Goal: Use online tool/utility: Utilize a website feature to perform a specific function

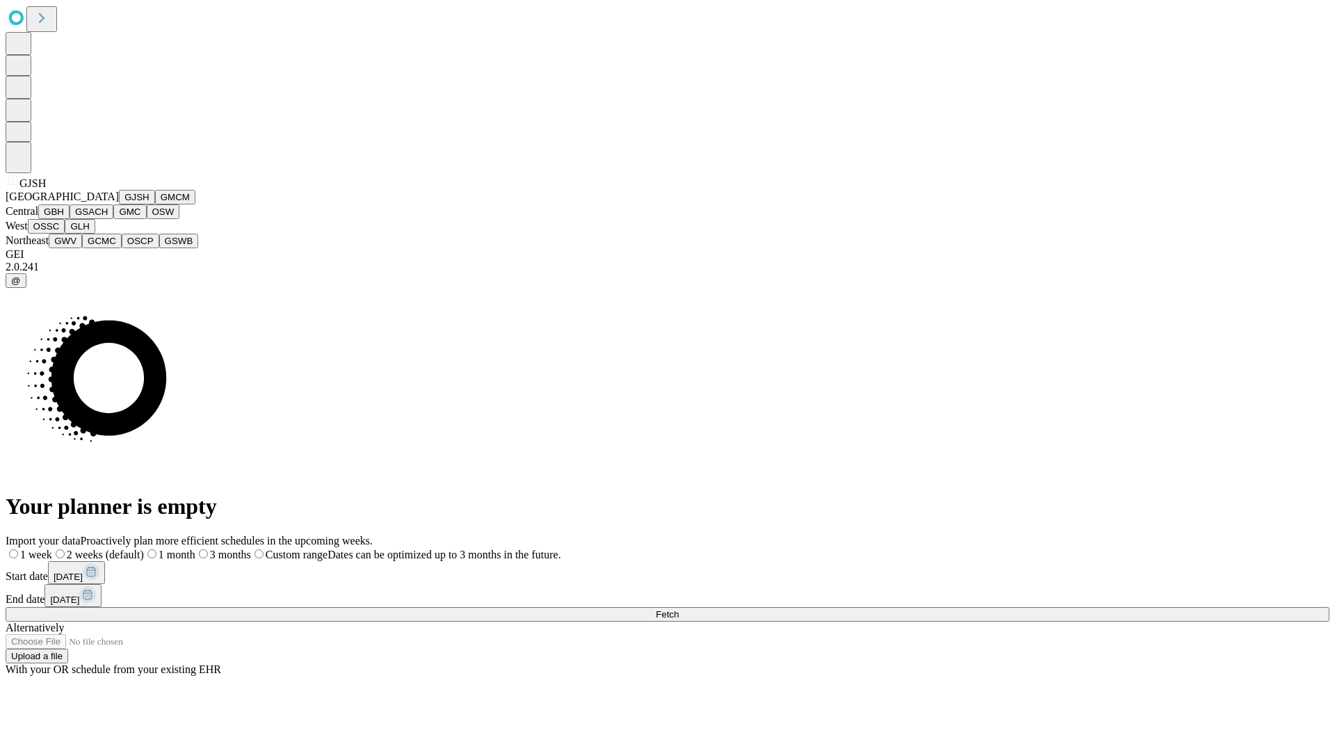
click at [119, 204] on button "GJSH" at bounding box center [137, 197] width 36 height 15
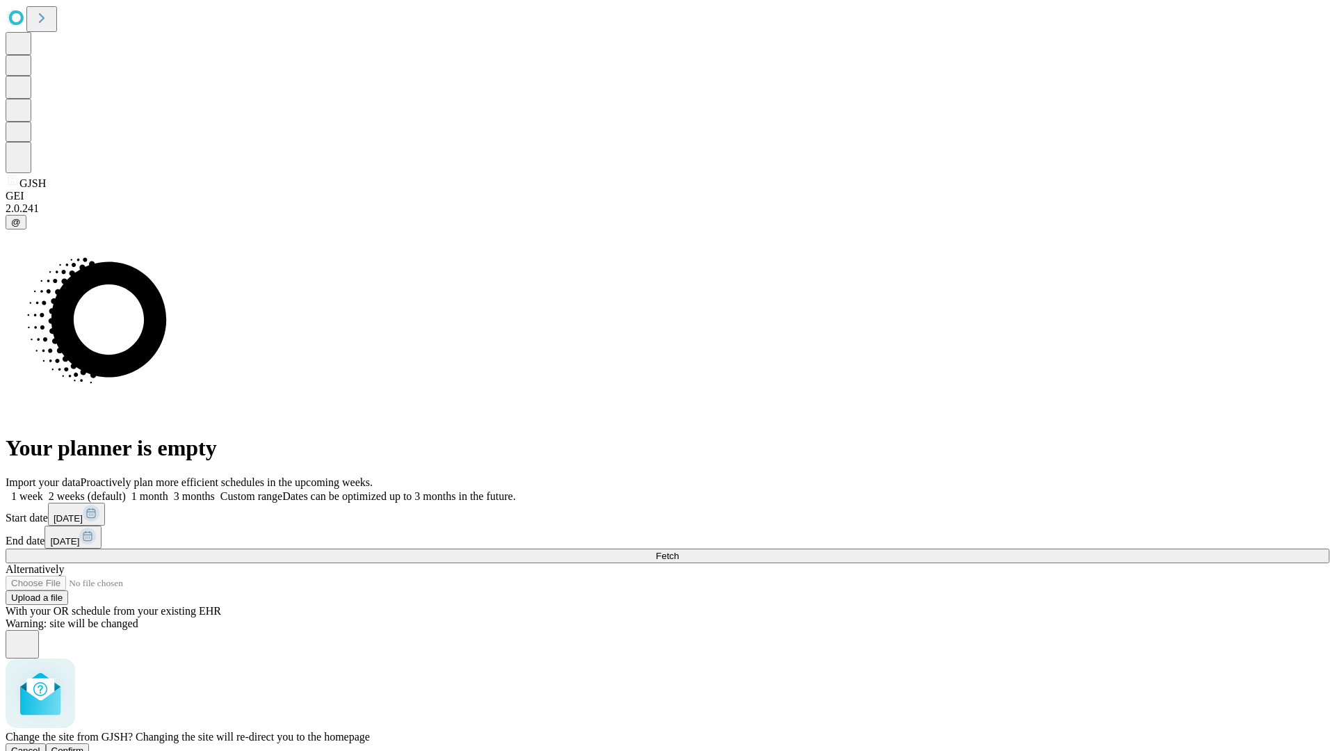
click at [84, 745] on span "Confirm" at bounding box center [67, 750] width 33 height 10
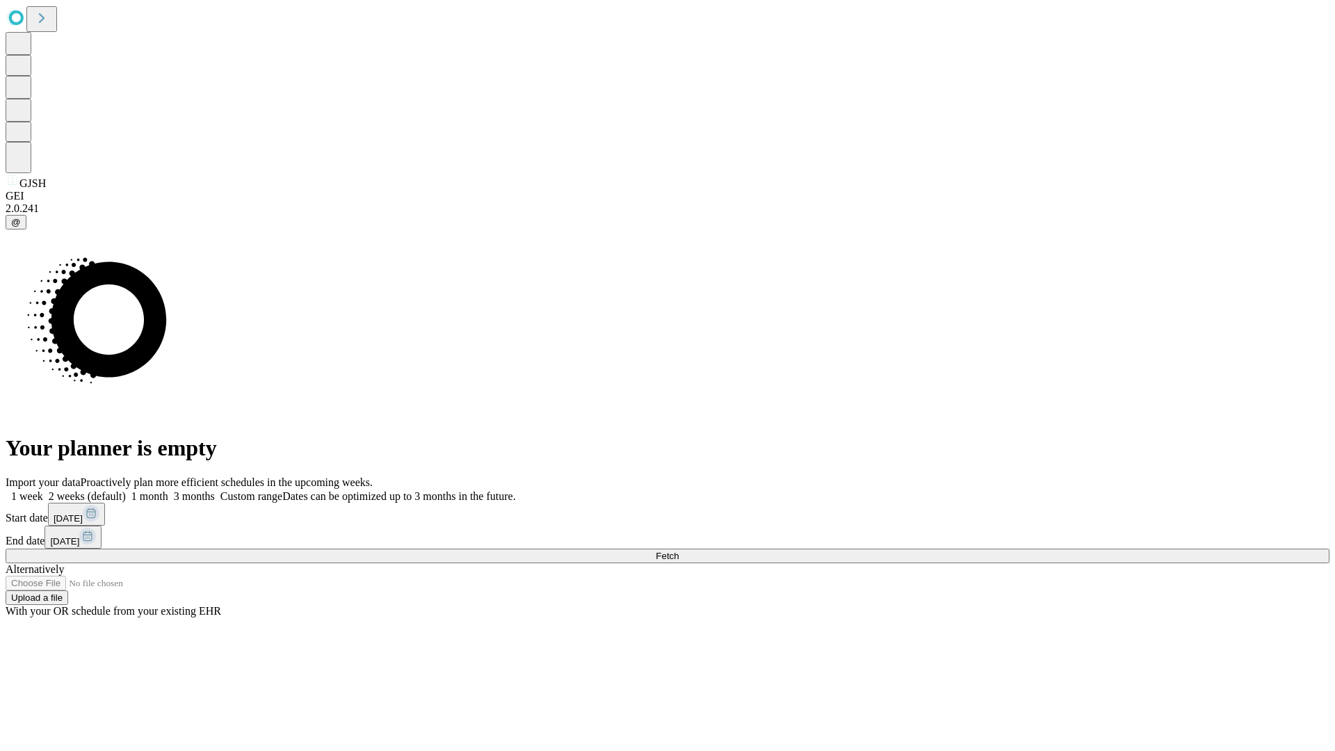
click at [168, 490] on label "1 month" at bounding box center [147, 496] width 42 height 12
click at [679, 551] on span "Fetch" at bounding box center [667, 556] width 23 height 10
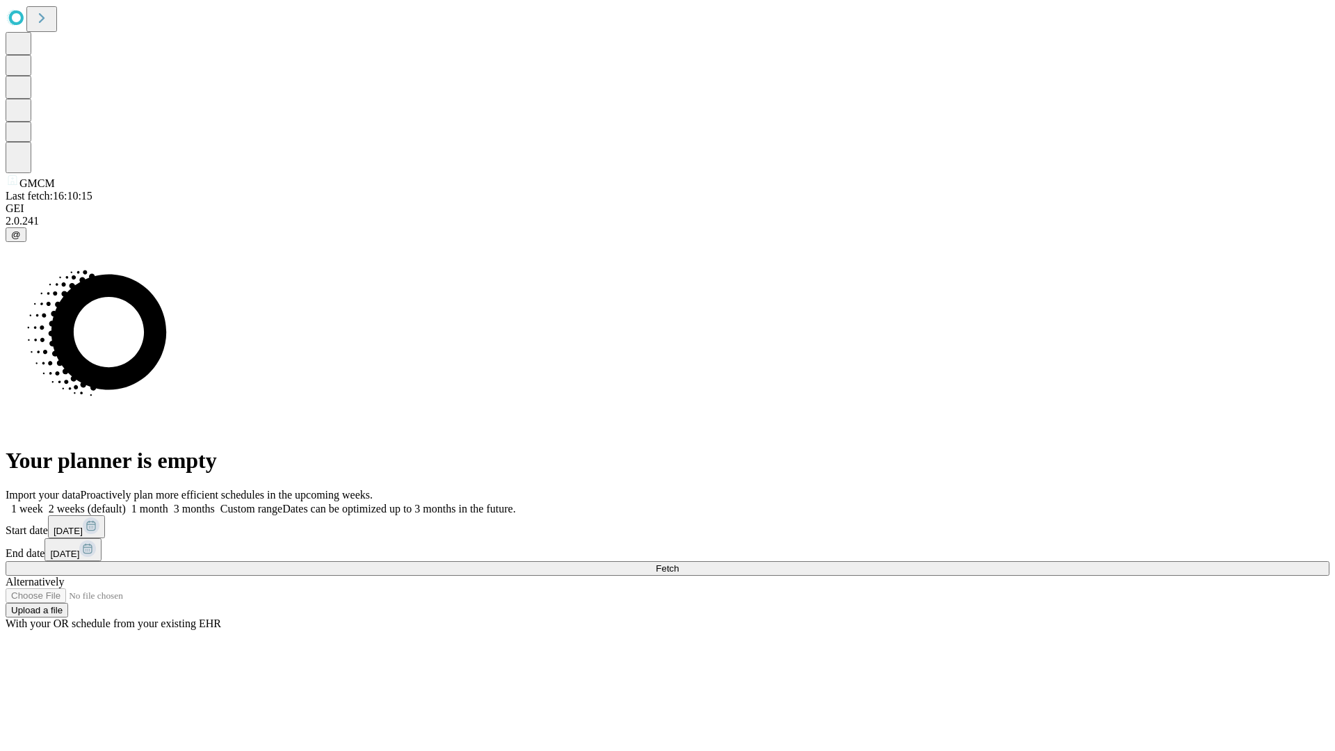
click at [168, 503] on label "1 month" at bounding box center [147, 509] width 42 height 12
click at [679, 563] on span "Fetch" at bounding box center [667, 568] width 23 height 10
click at [168, 503] on label "1 month" at bounding box center [147, 509] width 42 height 12
click at [679, 563] on span "Fetch" at bounding box center [667, 568] width 23 height 10
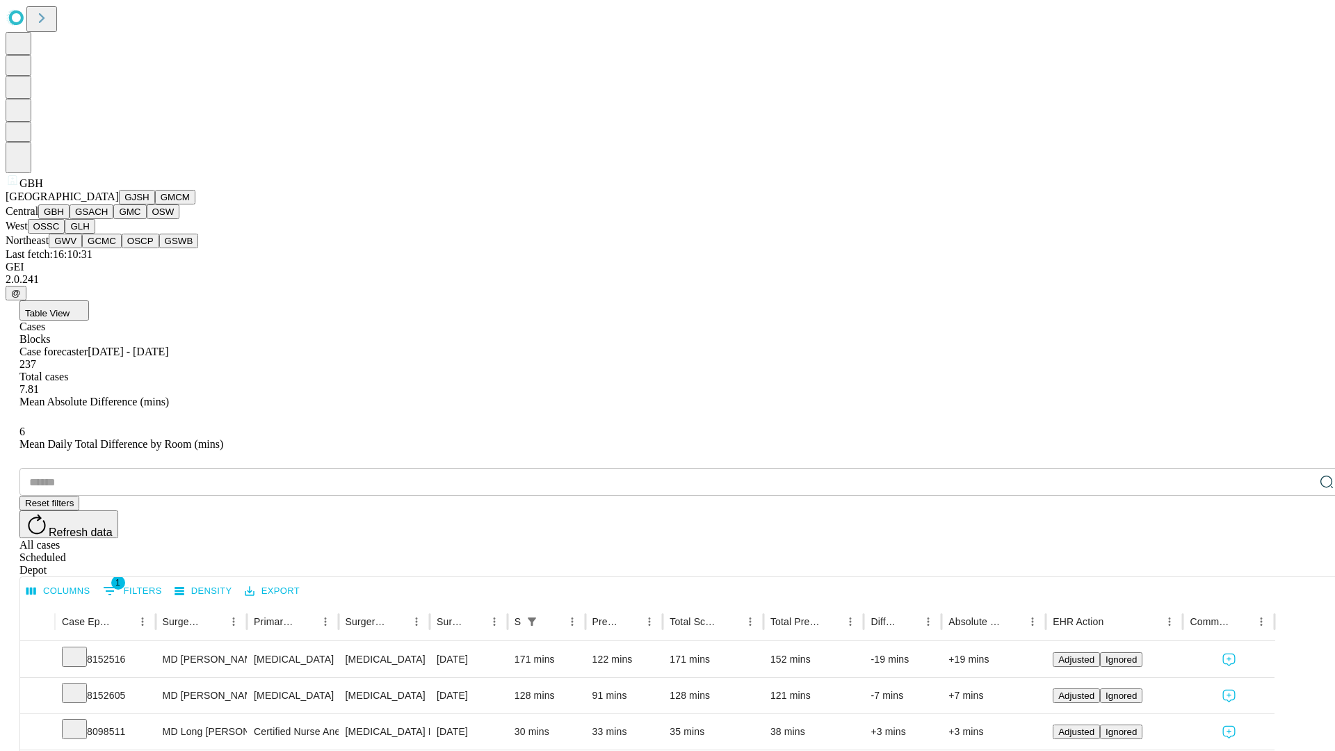
click at [108, 219] on button "GSACH" at bounding box center [92, 211] width 44 height 15
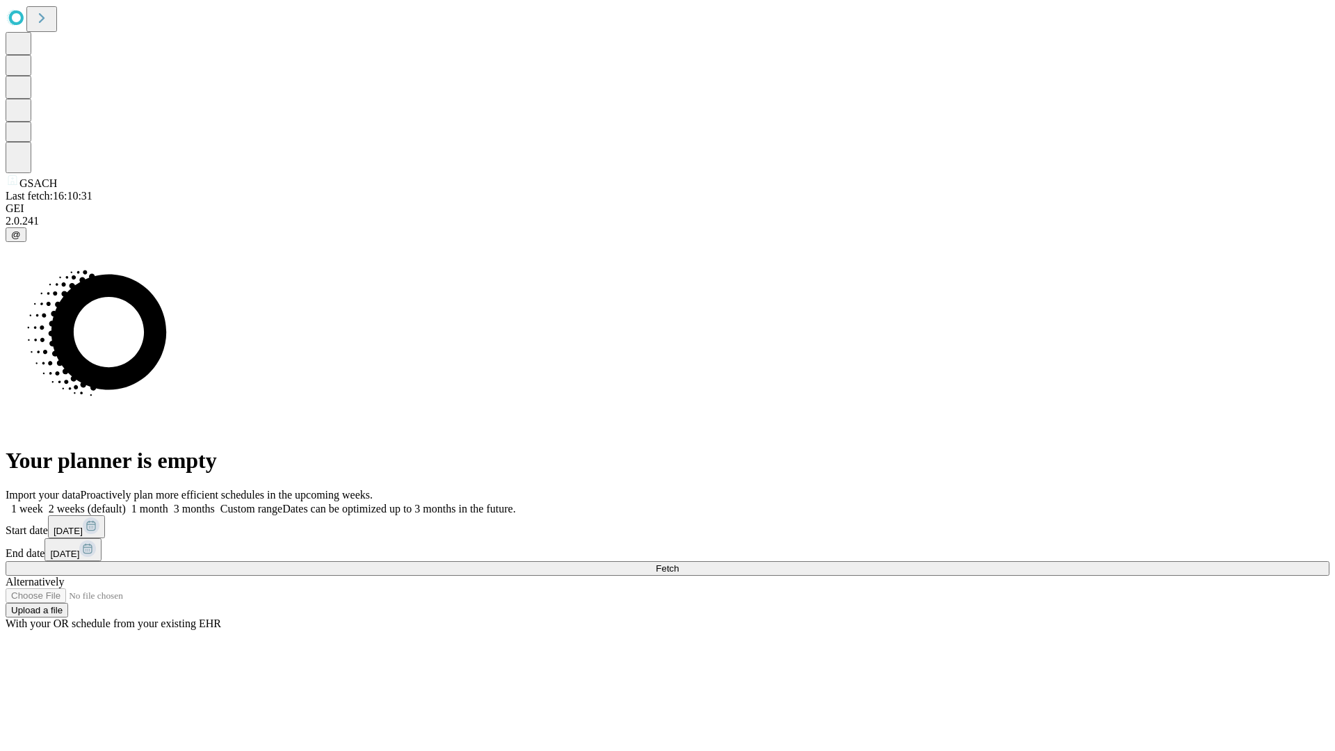
click at [168, 503] on label "1 month" at bounding box center [147, 509] width 42 height 12
click at [679, 563] on span "Fetch" at bounding box center [667, 568] width 23 height 10
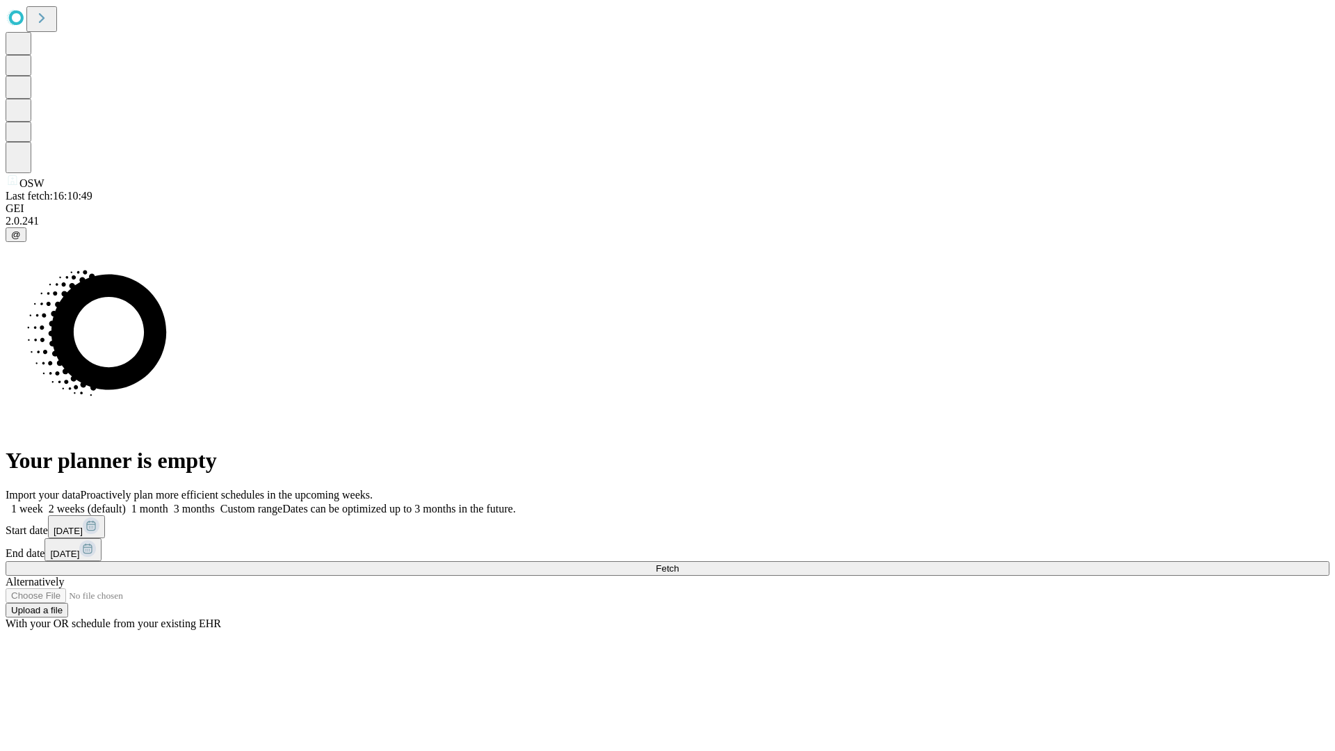
click at [168, 503] on label "1 month" at bounding box center [147, 509] width 42 height 12
click at [679, 563] on span "Fetch" at bounding box center [667, 568] width 23 height 10
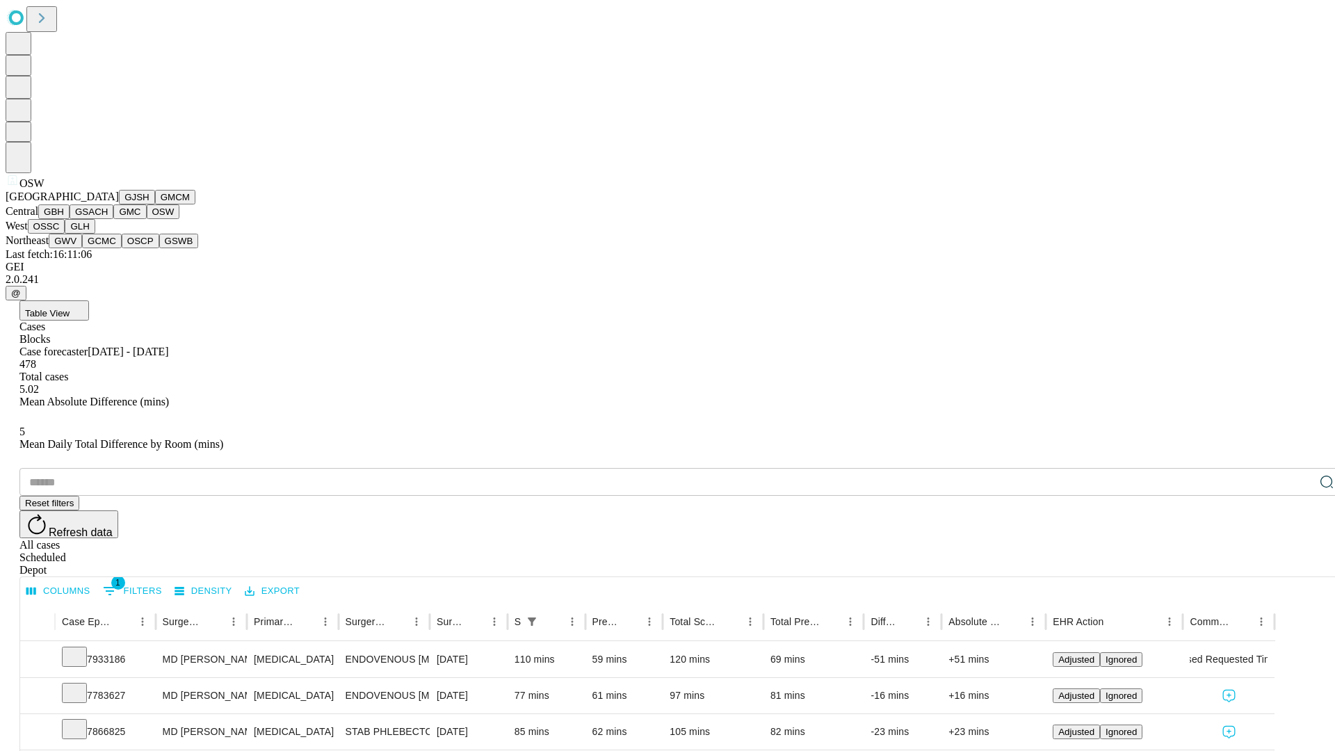
click at [65, 234] on button "OSSC" at bounding box center [47, 226] width 38 height 15
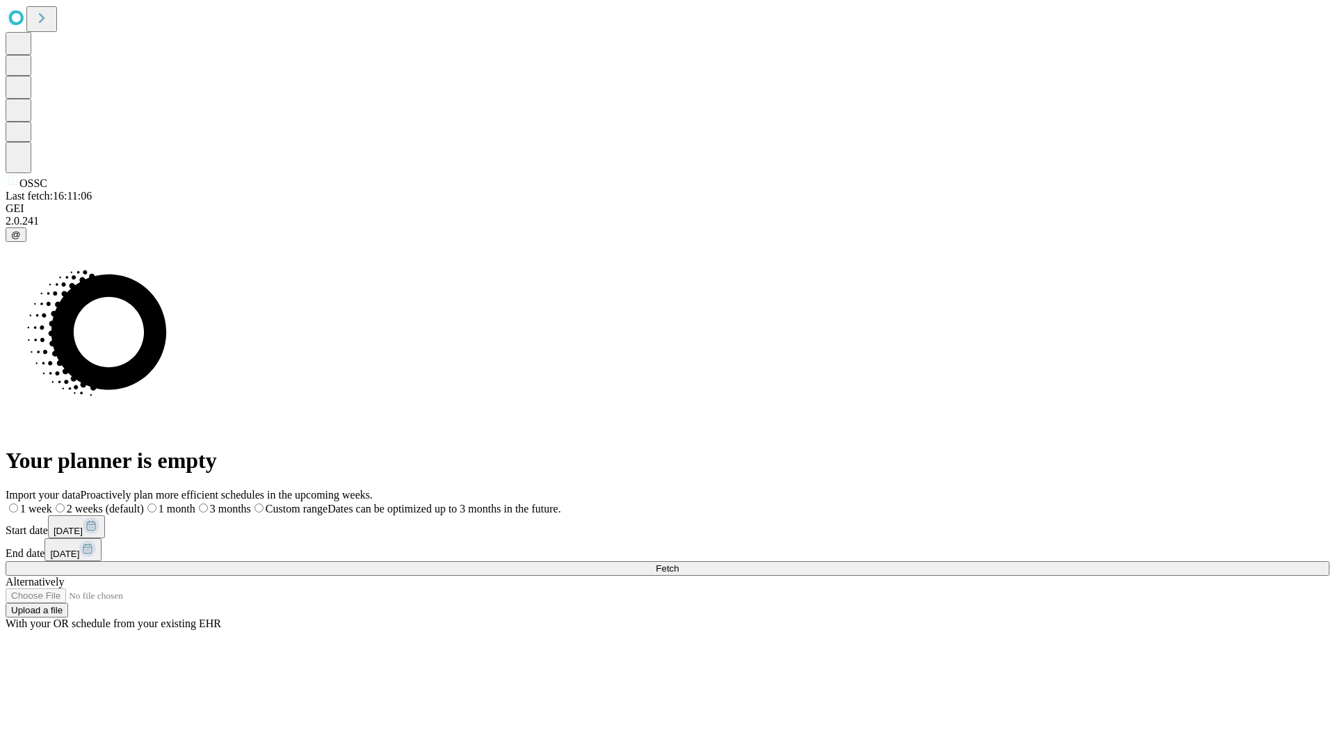
click at [195, 503] on label "1 month" at bounding box center [169, 509] width 51 height 12
click at [679, 563] on span "Fetch" at bounding box center [667, 568] width 23 height 10
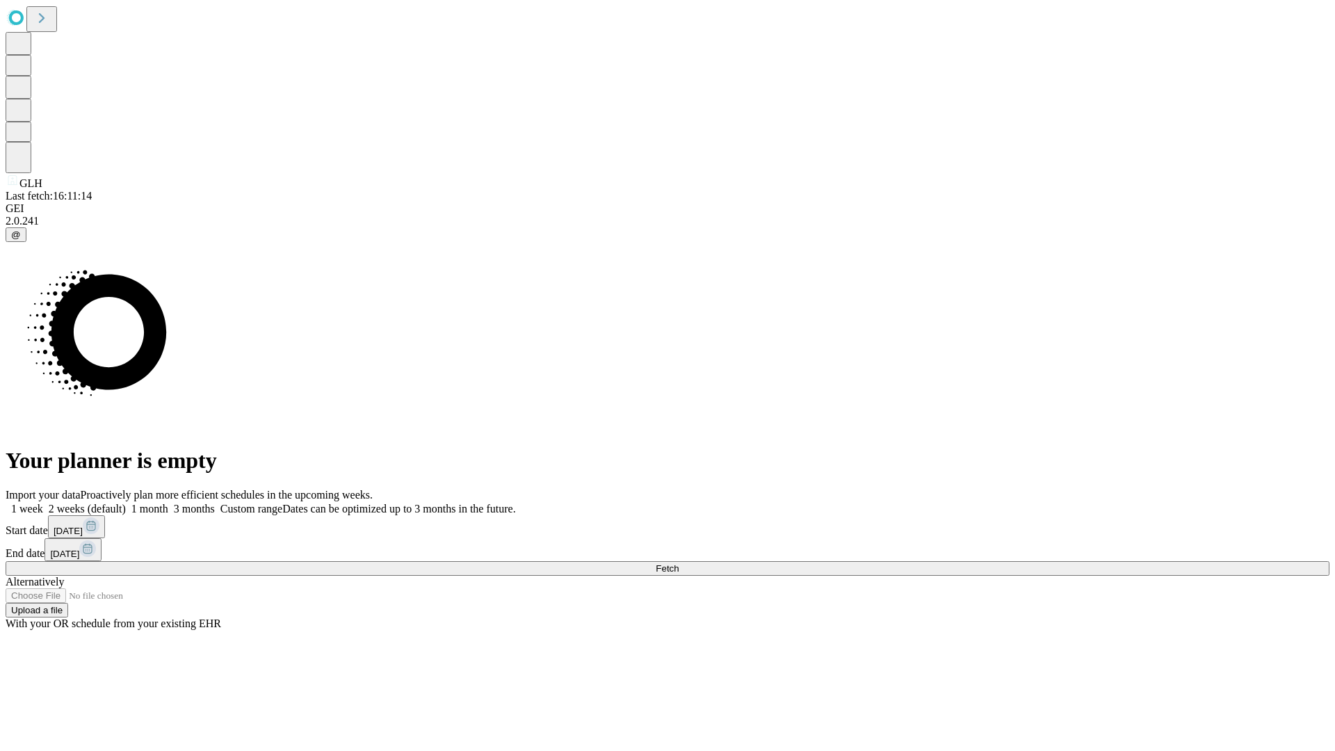
click at [168, 503] on label "1 month" at bounding box center [147, 509] width 42 height 12
click at [679, 563] on span "Fetch" at bounding box center [667, 568] width 23 height 10
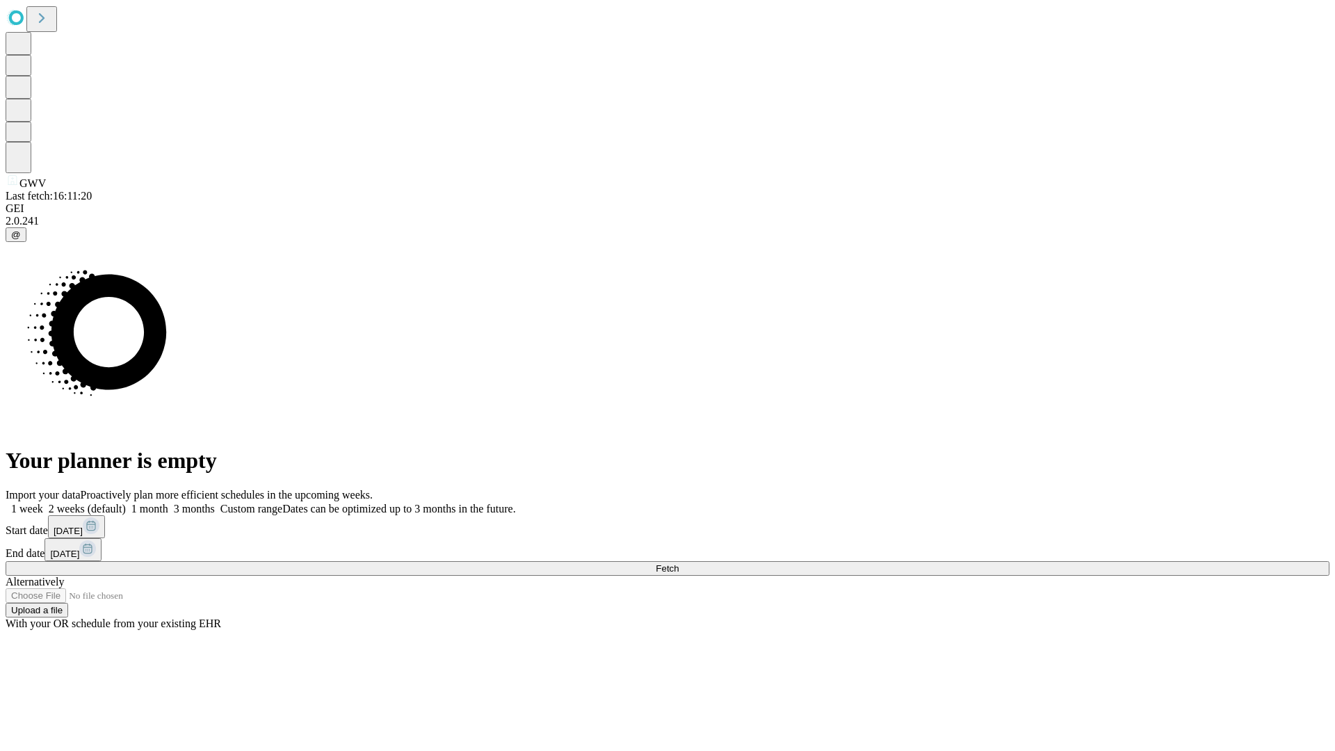
click at [168, 503] on label "1 month" at bounding box center [147, 509] width 42 height 12
click at [679, 563] on span "Fetch" at bounding box center [667, 568] width 23 height 10
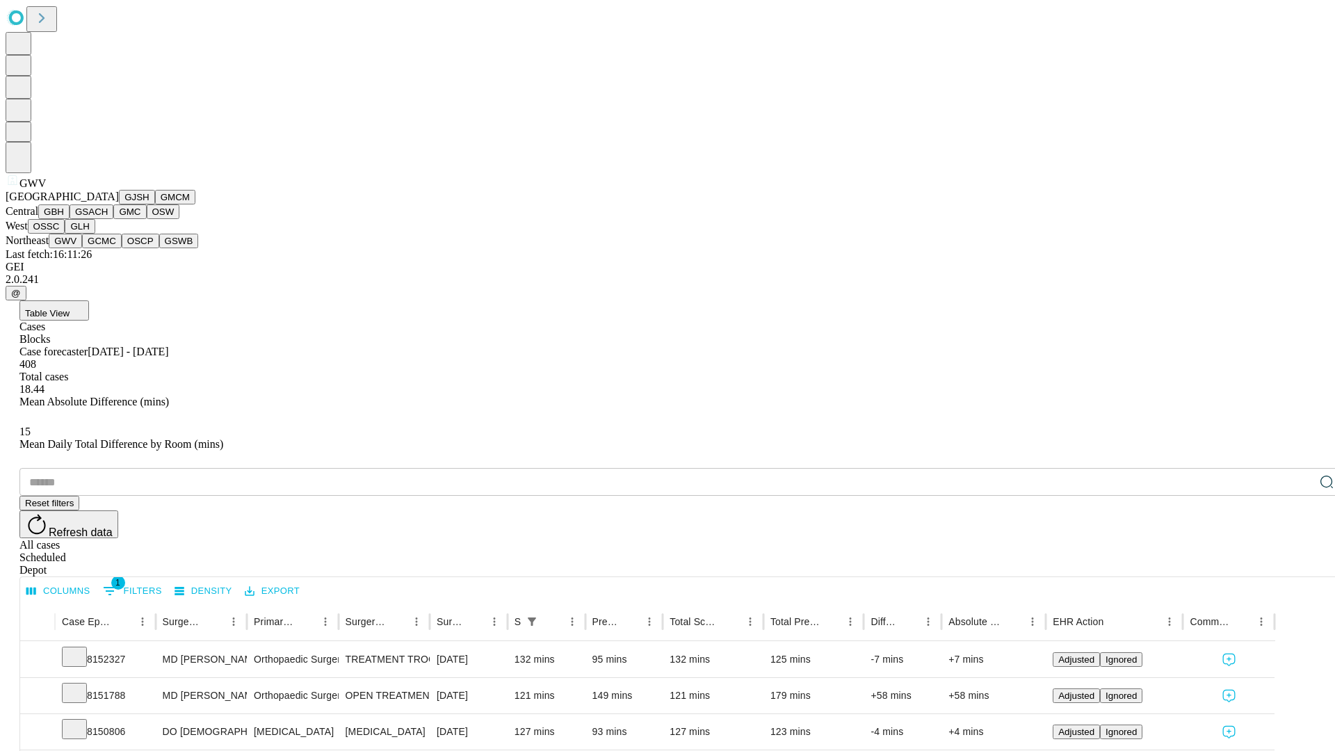
click at [108, 248] on button "GCMC" at bounding box center [102, 241] width 40 height 15
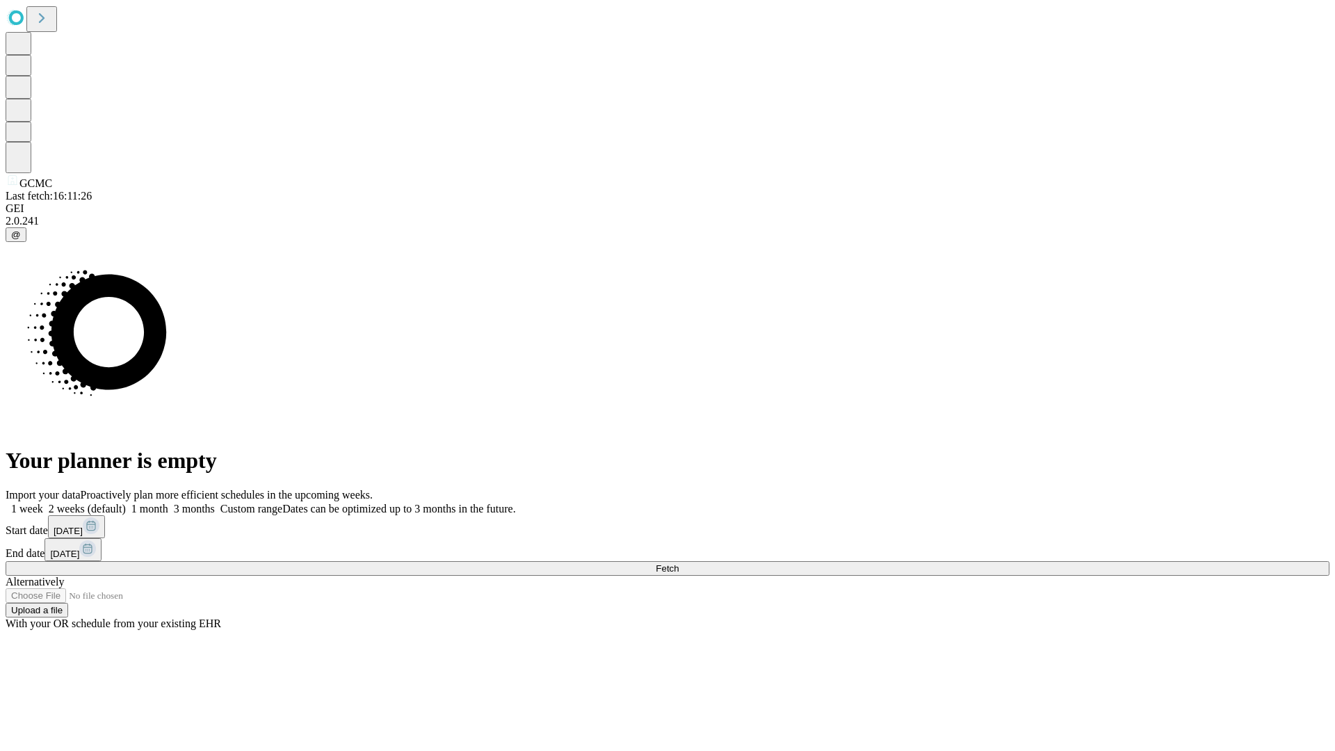
click at [168, 503] on label "1 month" at bounding box center [147, 509] width 42 height 12
click at [679, 563] on span "Fetch" at bounding box center [667, 568] width 23 height 10
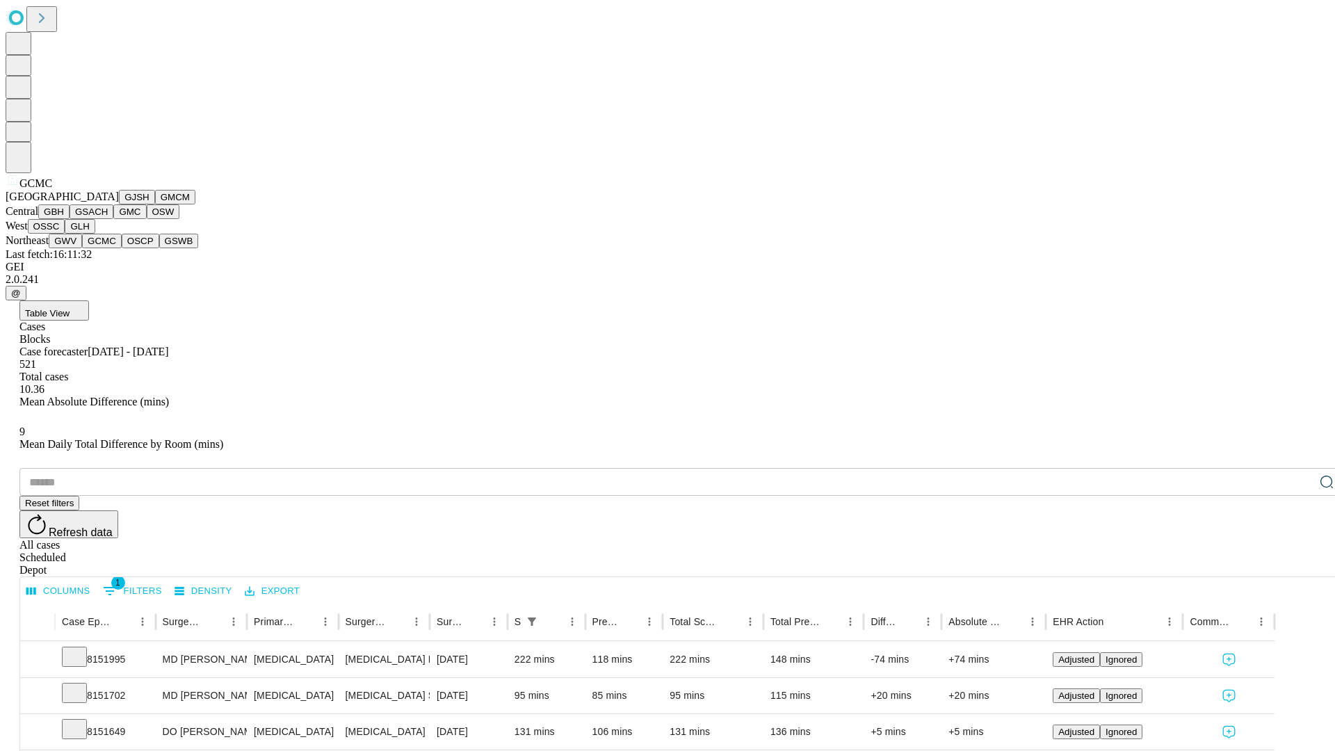
click at [122, 248] on button "OSCP" at bounding box center [141, 241] width 38 height 15
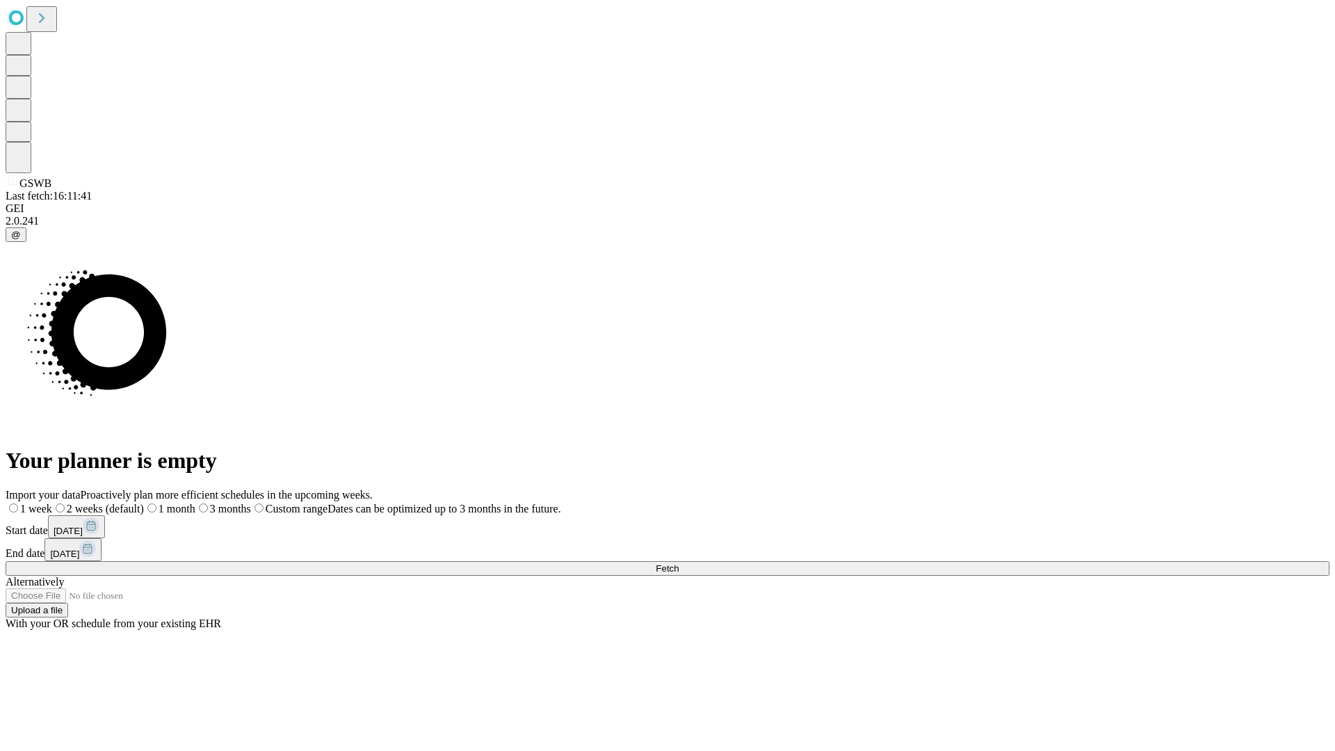
click at [195, 503] on label "1 month" at bounding box center [169, 509] width 51 height 12
click at [679, 563] on span "Fetch" at bounding box center [667, 568] width 23 height 10
